Goal: Transaction & Acquisition: Book appointment/travel/reservation

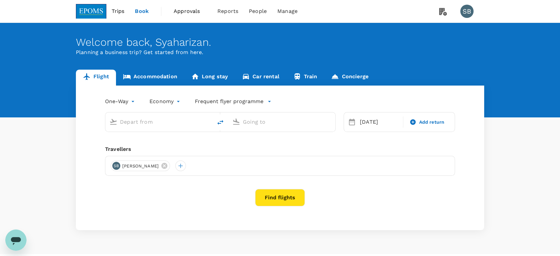
type input "Miri Intl (MYY)"
type input "Kota Kinabalu Intl (BKI)"
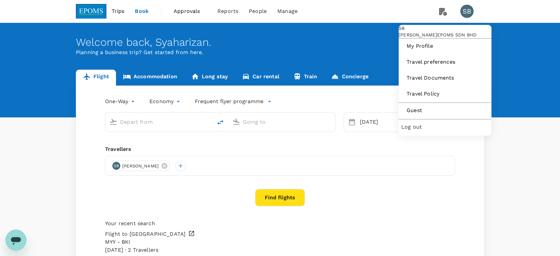
type input "Miri Intl (MYY)"
type input "Kota Kinabalu Intl (BKI)"
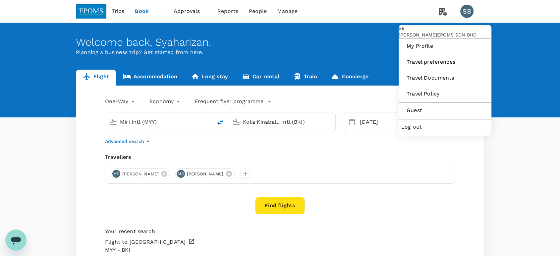
click at [435, 131] on span "Log out" at bounding box center [444, 127] width 87 height 8
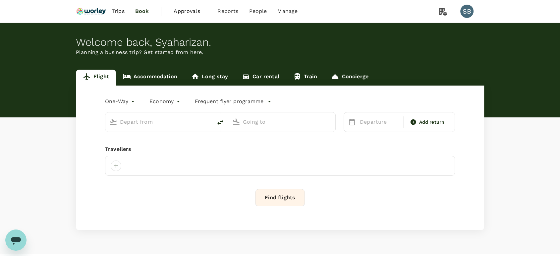
type input "roundtrip"
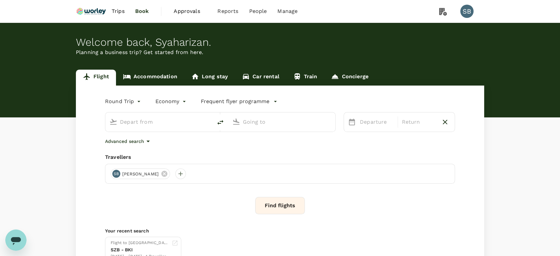
type input "Kuala Lumpur Intl (KUL)"
type input "Kota Kinabalu Intl (BKI)"
